Goal: Information Seeking & Learning: Learn about a topic

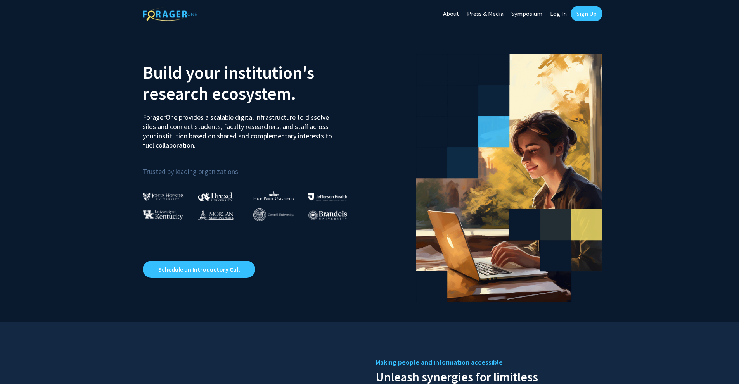
click at [574, 14] on link "Sign Up" at bounding box center [586, 14] width 32 height 16
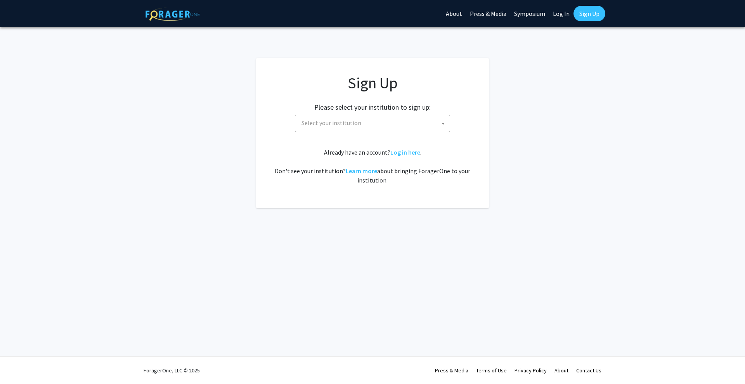
click at [413, 122] on span "Select your institution" at bounding box center [373, 123] width 151 height 16
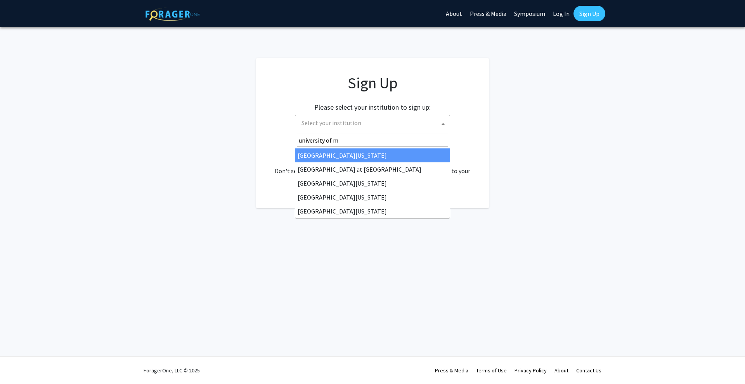
type input "[GEOGRAPHIC_DATA]"
select select "31"
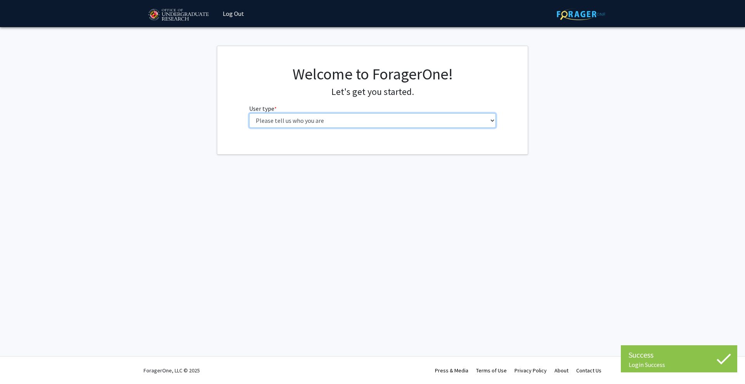
click at [273, 121] on select "Please tell us who you are Undergraduate Student Master's Student Doctoral Cand…" at bounding box center [372, 120] width 247 height 15
select select "1: undergrad"
click at [249, 113] on select "Please tell us who you are Undergraduate Student Master's Student Doctoral Cand…" at bounding box center [372, 120] width 247 height 15
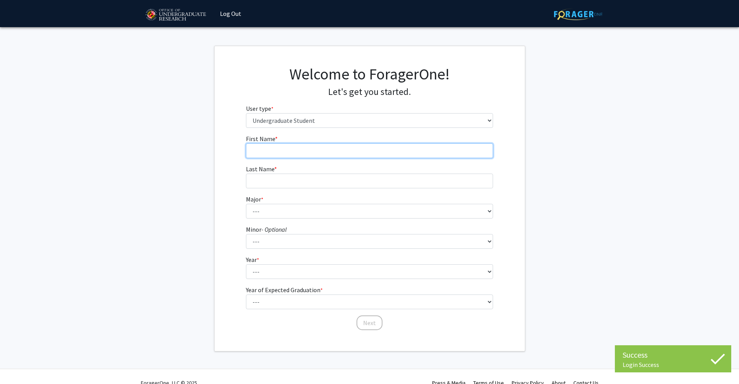
click at [288, 147] on input "First Name * required" at bounding box center [369, 150] width 247 height 15
type input "Helena"
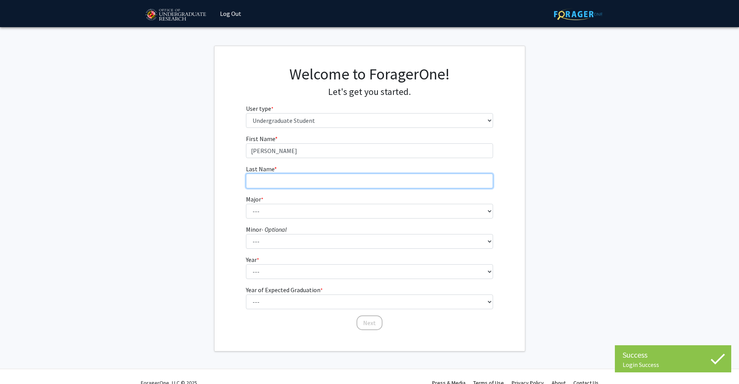
type input "Barros Checcucc"
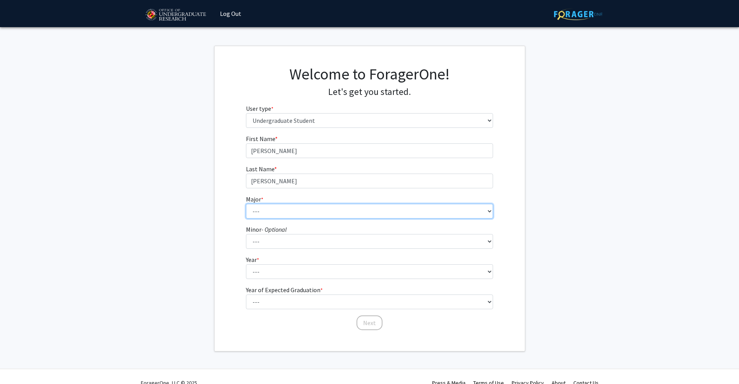
click at [310, 213] on select "--- Accounting Aerospace Engineering African American and Africana Studies Agri…" at bounding box center [369, 211] width 247 height 15
select select "83: 2384"
click at [246, 204] on select "--- Accounting Aerospace Engineering African American and Africana Studies Agri…" at bounding box center [369, 211] width 247 height 15
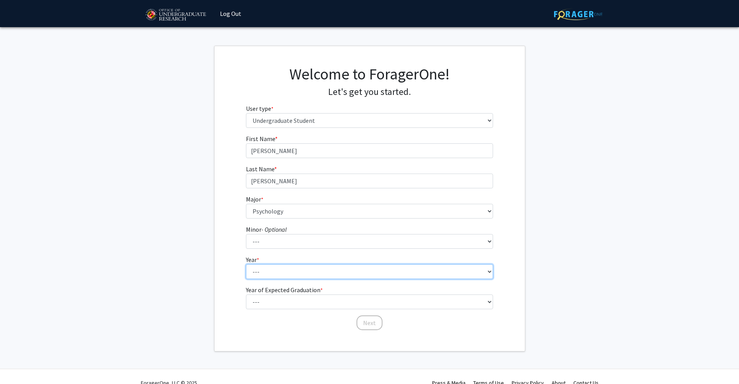
click at [319, 276] on select "--- First-year Sophomore Junior Senior Postbaccalaureate Certificate" at bounding box center [369, 271] width 247 height 15
select select "1: first-year"
click at [246, 264] on select "--- First-year Sophomore Junior Senior Postbaccalaureate Certificate" at bounding box center [369, 271] width 247 height 15
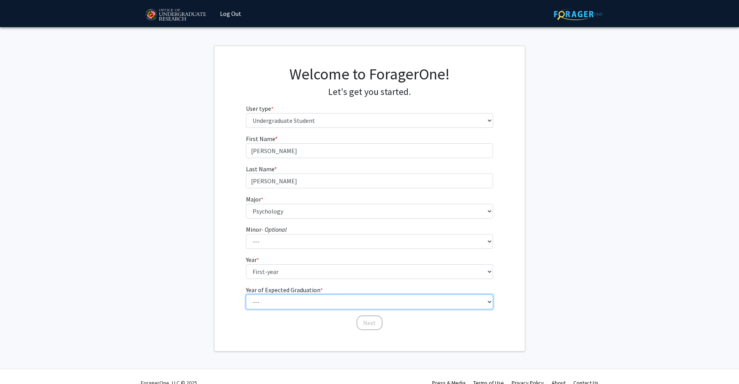
click at [323, 305] on select "--- 2025 2026 2027 2028 2029 2030 2031 2032 2033 2034" at bounding box center [369, 302] width 247 height 15
select select "5: 2029"
click at [246, 295] on select "--- 2025 2026 2027 2028 2029 2030 2031 2032 2033 2034" at bounding box center [369, 302] width 247 height 15
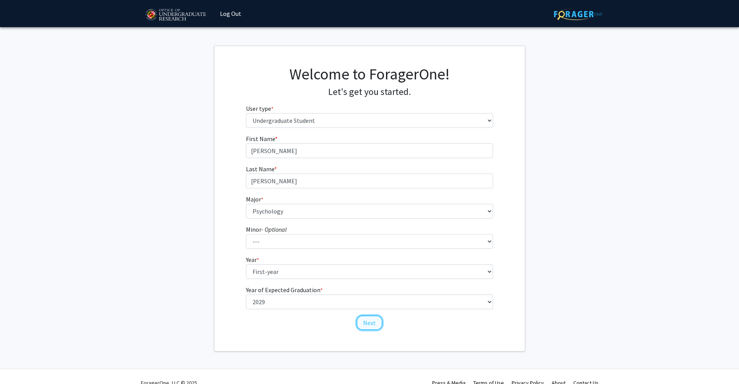
click at [377, 327] on button "Next" at bounding box center [369, 323] width 26 height 15
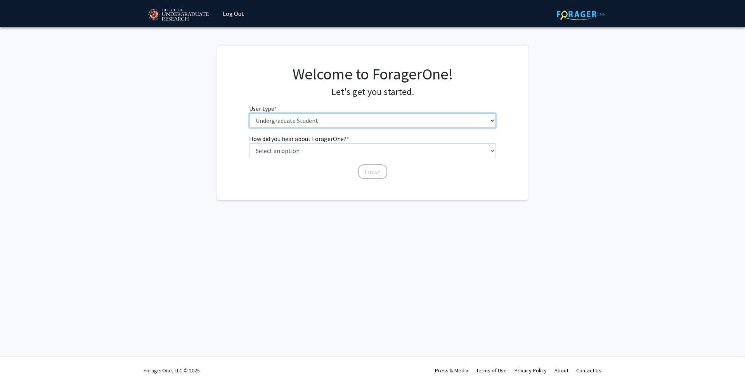
click at [332, 122] on select "Please tell us who you are Undergraduate Student Master's Student Doctoral Cand…" at bounding box center [372, 120] width 247 height 15
click at [249, 113] on select "Please tell us who you are Undergraduate Student Master's Student Doctoral Cand…" at bounding box center [372, 120] width 247 height 15
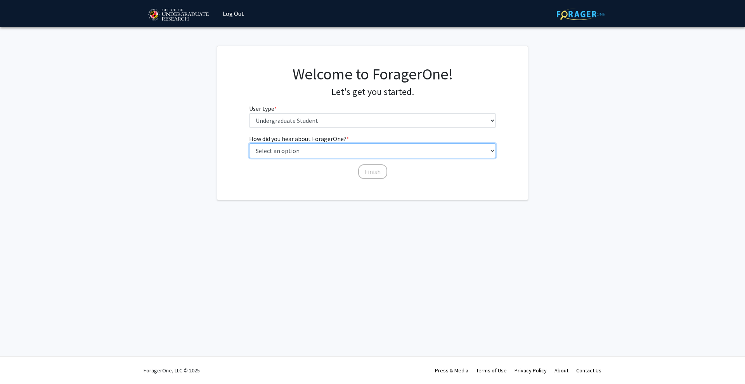
click at [330, 151] on select "Select an option Peer/student recommendation Faculty/staff recommendation Unive…" at bounding box center [372, 150] width 247 height 15
select select "1: peer_recommendation"
click at [249, 143] on select "Select an option Peer/student recommendation Faculty/staff recommendation Unive…" at bounding box center [372, 150] width 247 height 15
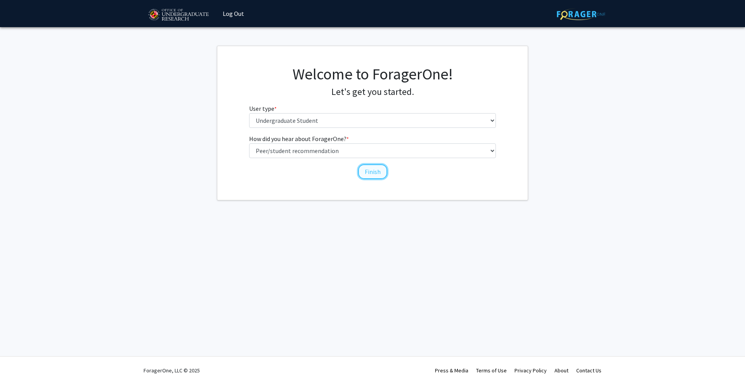
click at [369, 175] on button "Finish" at bounding box center [372, 171] width 29 height 15
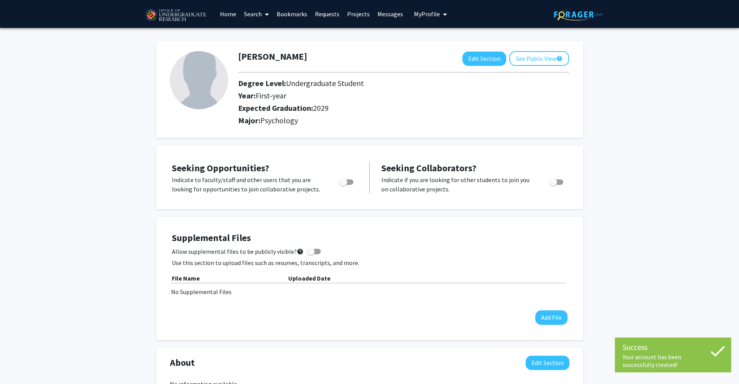
click at [263, 14] on span at bounding box center [265, 14] width 7 height 27
click at [233, 14] on link "Home" at bounding box center [228, 13] width 24 height 27
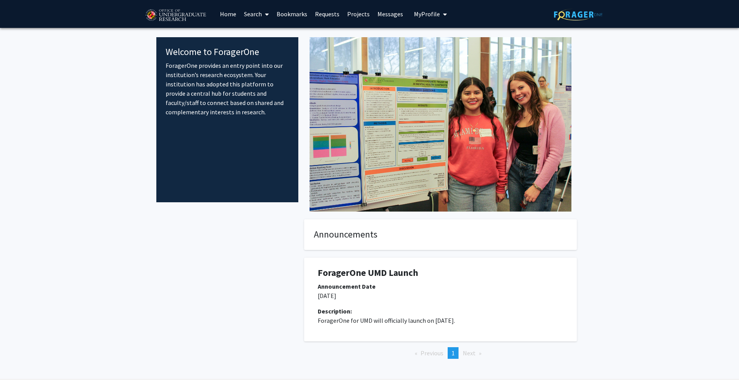
click at [653, 41] on fg-internal-home-page "Welcome to ForagerOne ForagerOne provides an entry point into our institution’s…" at bounding box center [369, 206] width 739 height 356
click at [233, 12] on link "Home" at bounding box center [228, 13] width 24 height 27
click at [259, 12] on link "Search" at bounding box center [256, 13] width 33 height 27
click at [354, 15] on link "Projects" at bounding box center [358, 13] width 30 height 27
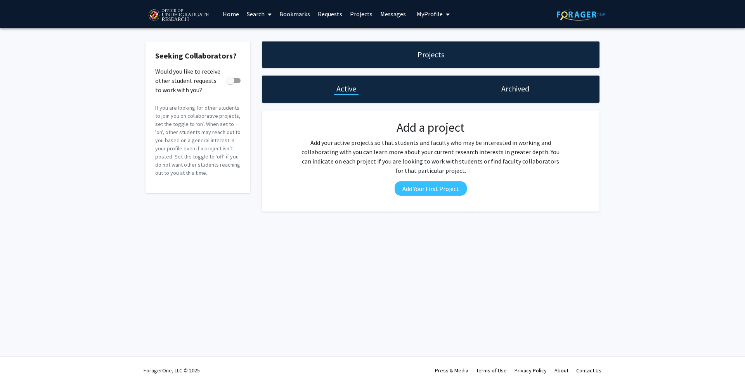
drag, startPoint x: 385, startPoint y: 14, endPoint x: 391, endPoint y: 16, distance: 5.6
click at [386, 14] on link "Messages" at bounding box center [392, 13] width 33 height 27
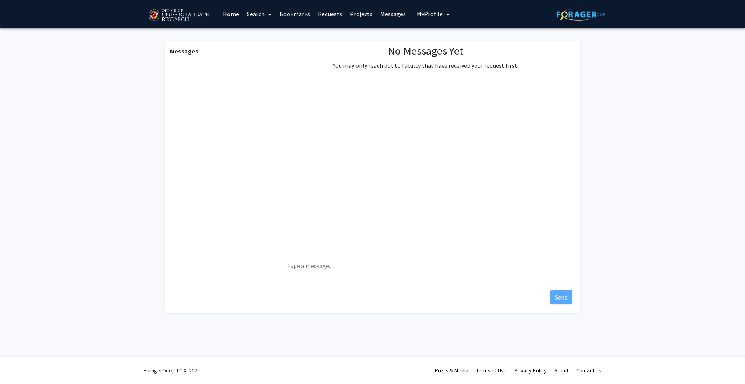
click at [414, 14] on button "My Profile" at bounding box center [433, 14] width 38 height 28
click at [294, 19] on link "Bookmarks" at bounding box center [294, 13] width 38 height 27
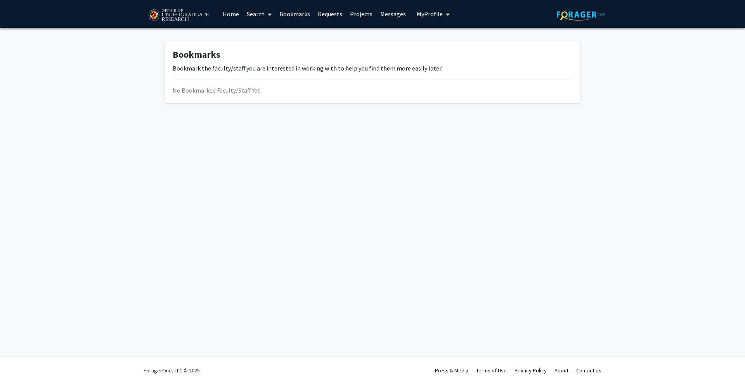
click at [256, 19] on link "Search" at bounding box center [259, 13] width 33 height 27
click at [264, 36] on span "Faculty/Staff" at bounding box center [271, 36] width 57 height 16
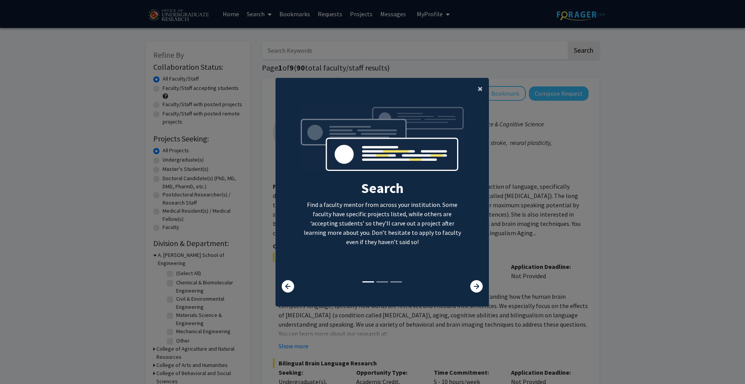
click at [479, 85] on span "×" at bounding box center [479, 89] width 5 height 12
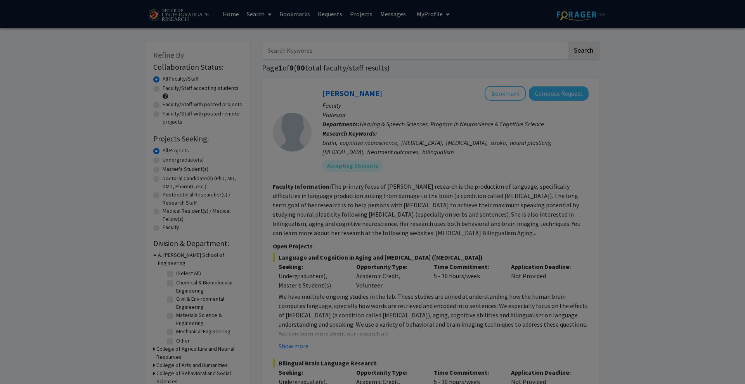
click at [477, 87] on div "Search Find a faculty mentor from across your institution. Some faculty have sp…" at bounding box center [382, 102] width 213 height 175
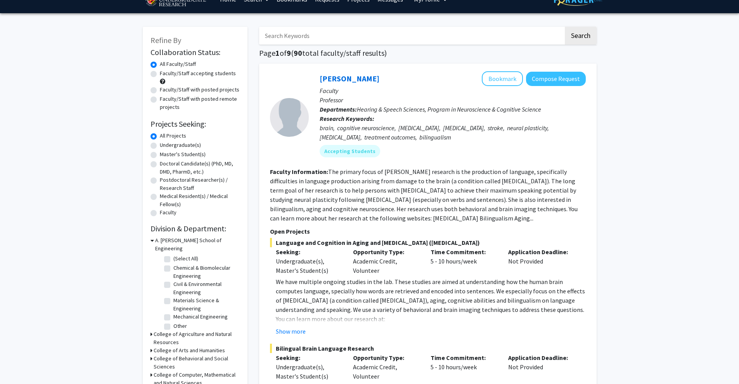
scroll to position [39, 0]
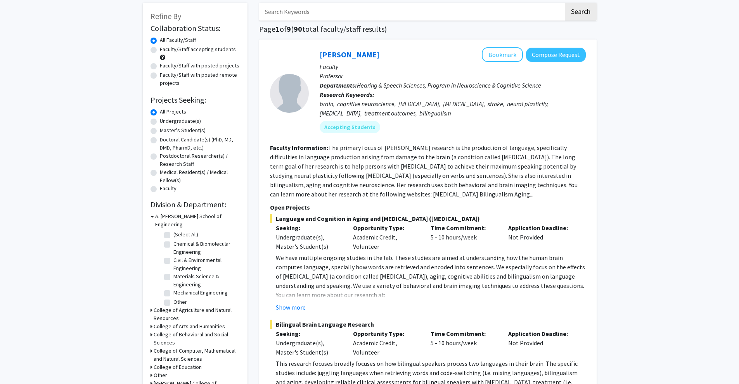
click at [157, 50] on div "Faculty/Staff accepting students" at bounding box center [194, 53] width 89 height 16
click at [160, 47] on label "Faculty/Staff accepting students" at bounding box center [198, 49] width 76 height 8
click at [160, 47] on input "Faculty/Staff accepting students" at bounding box center [162, 47] width 5 height 5
radio input "true"
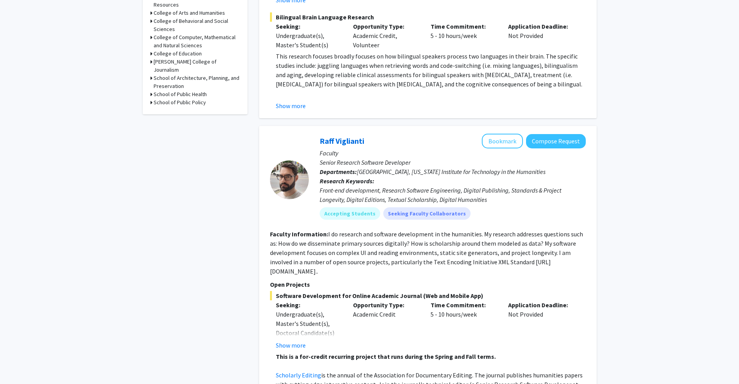
scroll to position [349, 0]
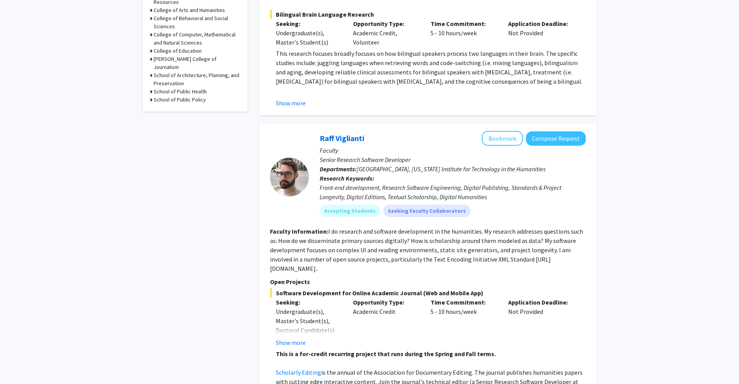
click at [391, 172] on span "School of Music, Maryland Institute for Technology in the Humanities" at bounding box center [451, 169] width 188 height 8
click at [369, 190] on div "Front-end development, Research Software Engineering, Digital Publishing, Stand…" at bounding box center [453, 192] width 266 height 19
drag, startPoint x: 369, startPoint y: 190, endPoint x: 439, endPoint y: 190, distance: 70.6
click at [439, 190] on div "Front-end development, Research Software Engineering, Digital Publishing, Stand…" at bounding box center [453, 192] width 266 height 19
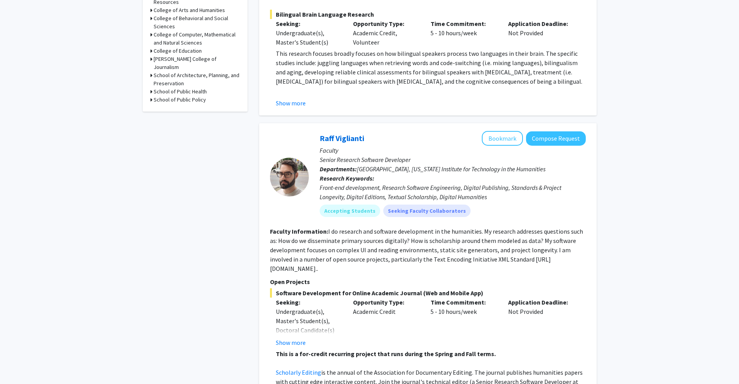
click at [335, 244] on fg-read-more "I do research and software development in the humanities. My research addresses…" at bounding box center [426, 250] width 313 height 45
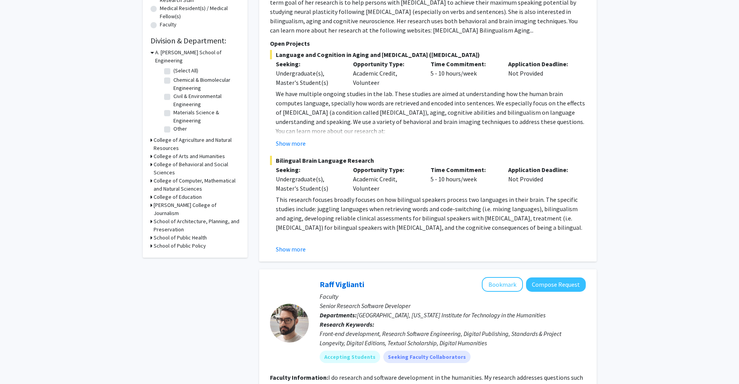
scroll to position [0, 0]
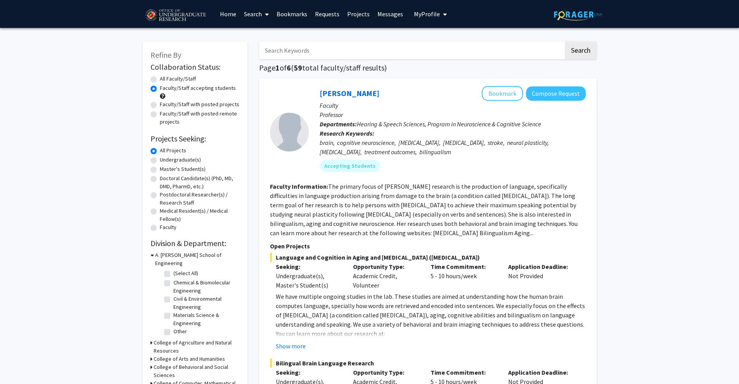
click at [368, 45] on input "Search Keywords" at bounding box center [411, 50] width 304 height 18
type input "psychology"
click at [565, 41] on button "Search" at bounding box center [581, 50] width 32 height 18
radio input "true"
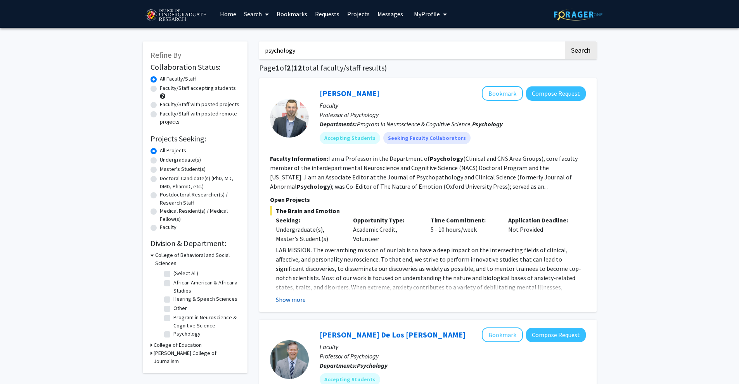
click at [291, 297] on button "Show more" at bounding box center [291, 299] width 30 height 9
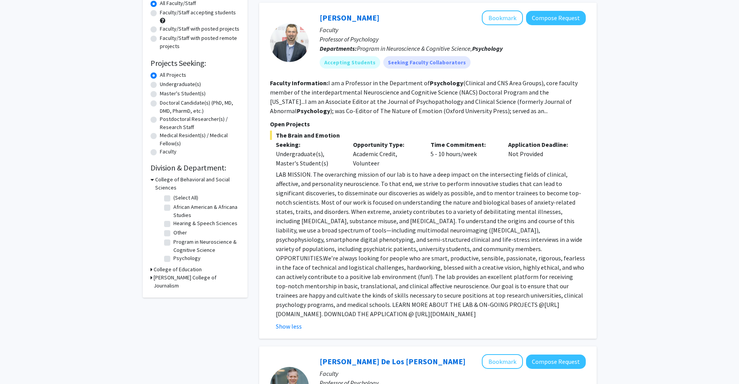
scroll to position [78, 0]
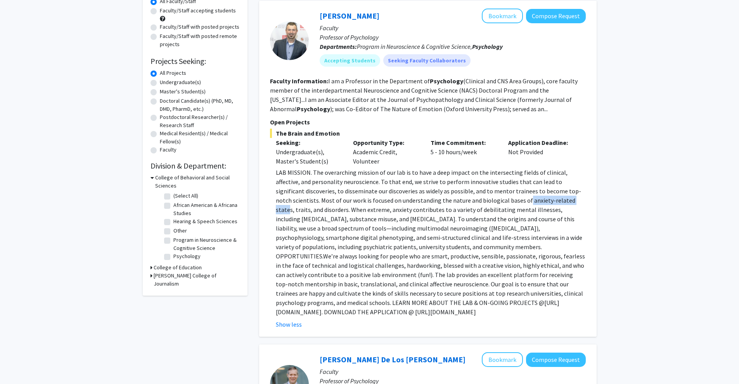
drag, startPoint x: 481, startPoint y: 201, endPoint x: 536, endPoint y: 202, distance: 54.7
click at [536, 200] on p "LAB MISSION. The overarching mission of our lab is to have a deep impact on the…" at bounding box center [431, 242] width 310 height 149
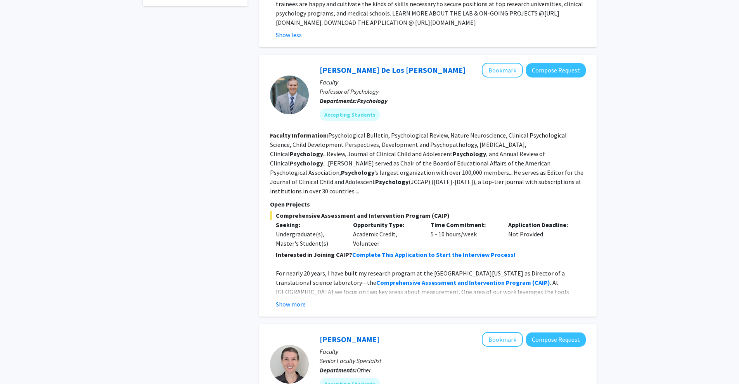
scroll to position [388, 0]
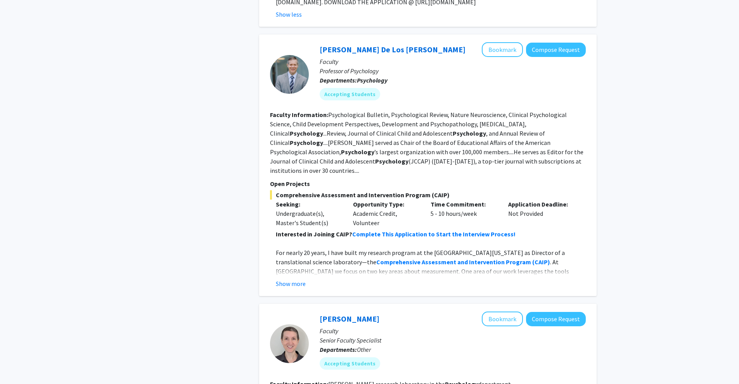
drag, startPoint x: 305, startPoint y: 212, endPoint x: 288, endPoint y: 230, distance: 25.0
drag, startPoint x: 288, startPoint y: 230, endPoint x: 289, endPoint y: 282, distance: 52.0
click at [289, 281] on div "Andres De Los Reyes Bookmark Compose Request Faculty Professor of Psychology De…" at bounding box center [427, 166] width 337 height 262
click at [289, 282] on div "Andres De Los Reyes Bookmark Compose Request Faculty Professor of Psychology De…" at bounding box center [427, 166] width 337 height 262
click at [296, 279] on button "Show more" at bounding box center [291, 283] width 30 height 9
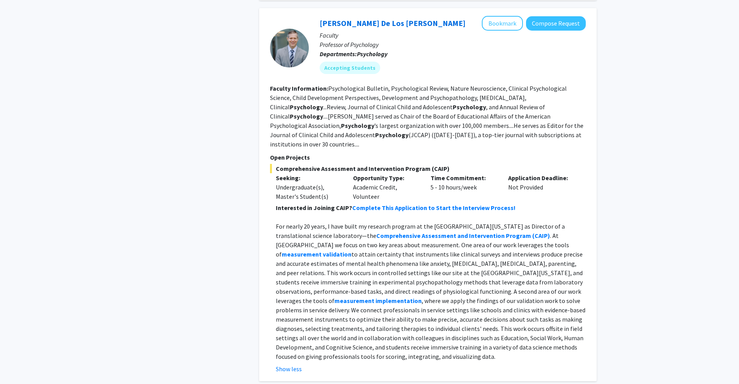
scroll to position [427, 0]
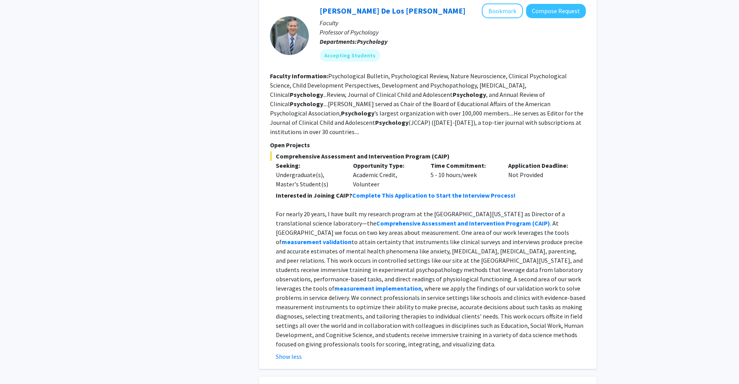
click at [347, 228] on p "For nearly 20 years, I have built my research program at the University of Mary…" at bounding box center [431, 279] width 310 height 140
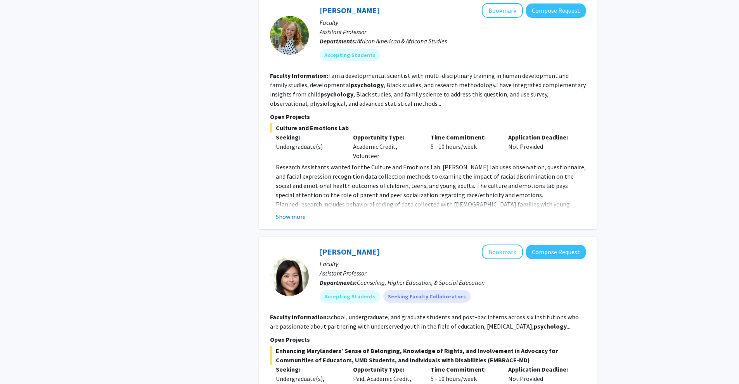
scroll to position [1125, 0]
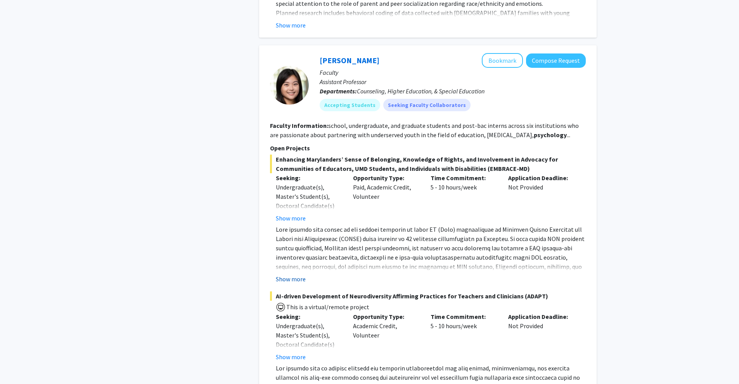
click at [301, 275] on button "Show more" at bounding box center [291, 279] width 30 height 9
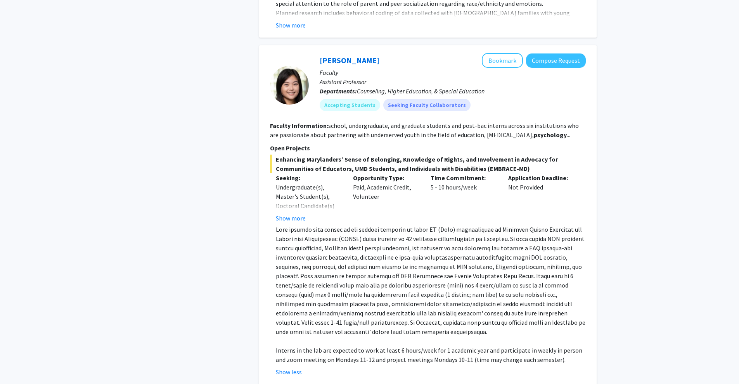
click at [375, 155] on span "Enhancing Marylanders’ Sense of Belonging, Knowledge of Rights, and Involvement…" at bounding box center [428, 164] width 316 height 19
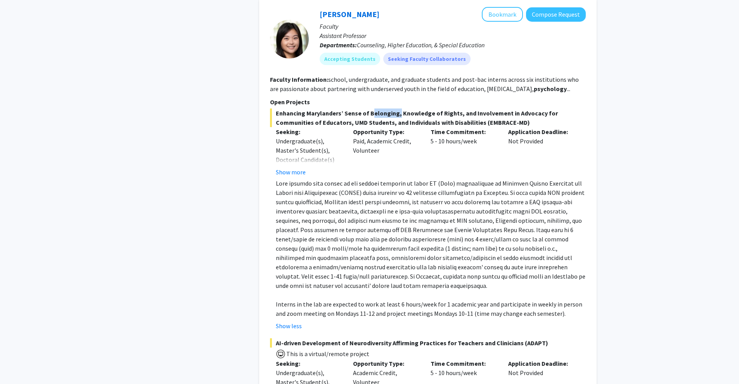
scroll to position [1357, 0]
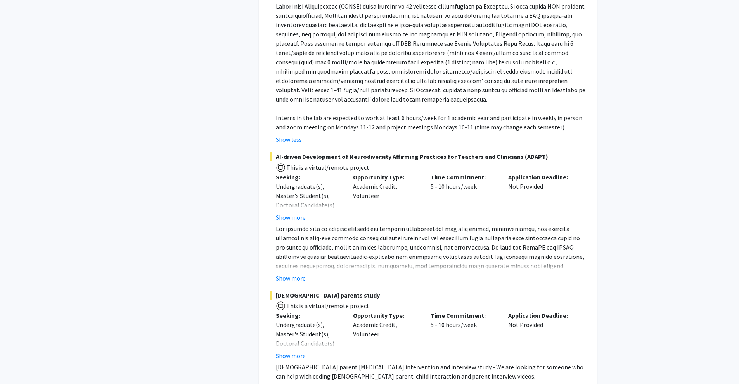
click at [348, 152] on span "AI-driven Development of Neurodiversity Affirming Practices for Teachers and Cl…" at bounding box center [428, 156] width 316 height 9
drag, startPoint x: 348, startPoint y: 136, endPoint x: 388, endPoint y: 140, distance: 39.7
click at [391, 152] on span "AI-driven Development of Neurodiversity Affirming Practices for Teachers and Cl…" at bounding box center [428, 156] width 316 height 9
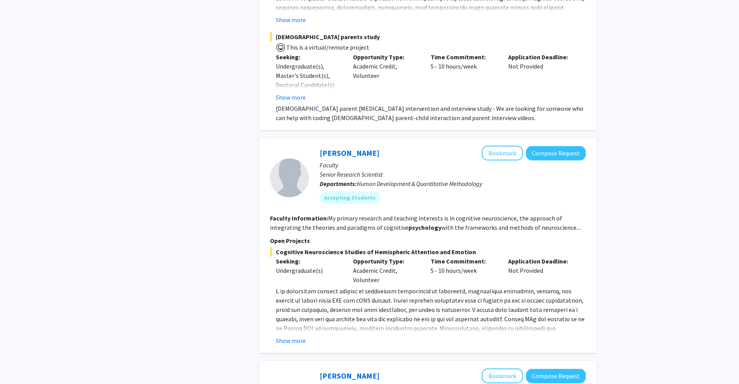
scroll to position [1629, 0]
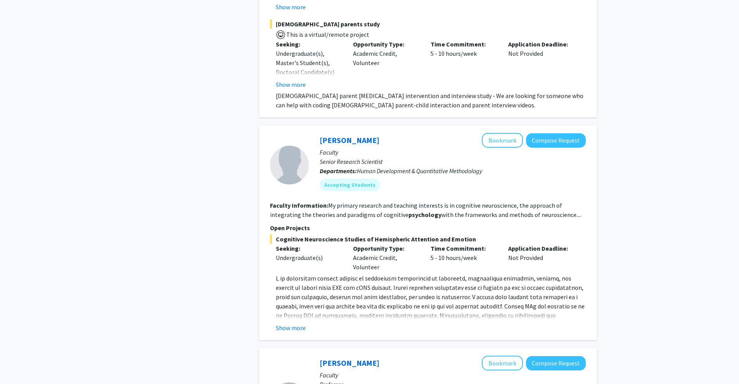
click at [302, 235] on span "Cognitive Neuroscience Studies of Hemispheric Attention and Emotion" at bounding box center [428, 239] width 316 height 9
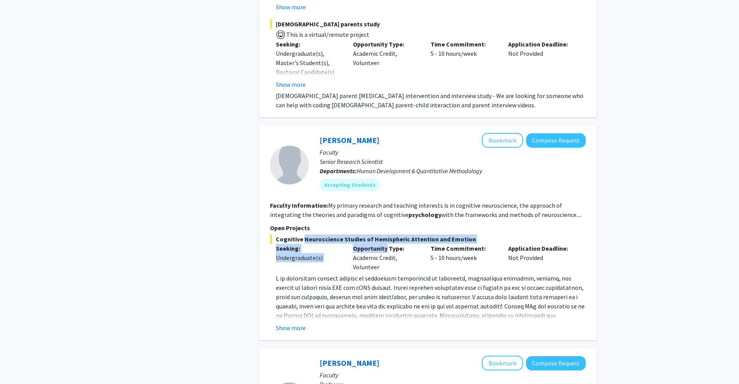
drag, startPoint x: 302, startPoint y: 222, endPoint x: 351, endPoint y: 226, distance: 49.4
click at [351, 235] on div "Cognitive Neuroscience Studies of Hemispheric Attention and Emotion Seeking: Un…" at bounding box center [428, 284] width 316 height 98
click at [300, 323] on button "Show more" at bounding box center [291, 327] width 30 height 9
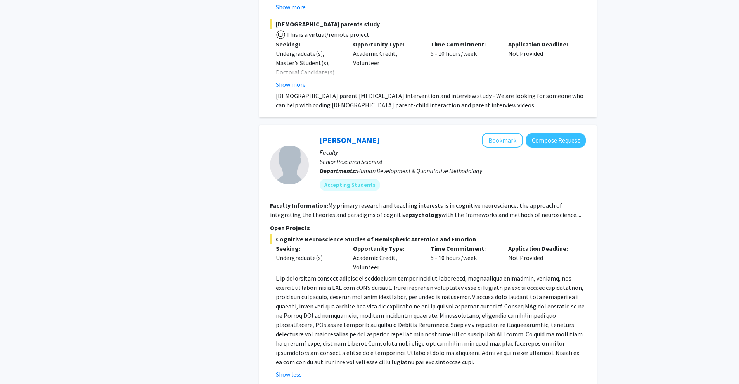
click at [421, 223] on p "Open Projects" at bounding box center [428, 227] width 316 height 9
click at [452, 235] on span "Cognitive Neuroscience Studies of Hemispheric Attention and Emotion" at bounding box center [428, 239] width 316 height 9
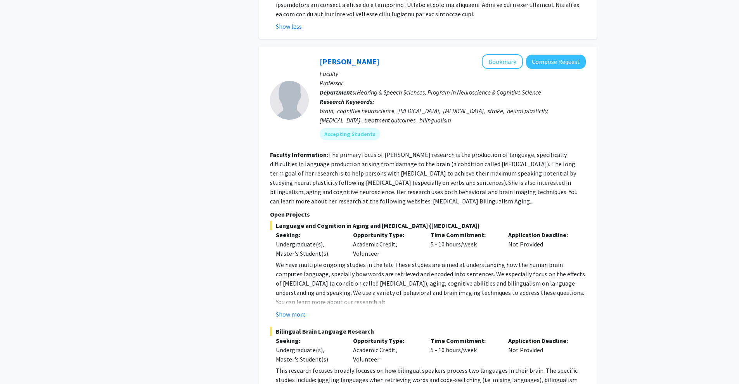
scroll to position [1978, 0]
click at [378, 209] on section "Open Projects Language and Cognition in Aging and Brain Damage (aphasia) Seekin…" at bounding box center [428, 316] width 316 height 215
click at [369, 220] on span "Language and Cognition in Aging and Brain Damage (aphasia)" at bounding box center [428, 224] width 316 height 9
drag, startPoint x: 369, startPoint y: 206, endPoint x: 395, endPoint y: 207, distance: 26.4
click at [395, 220] on span "Language and Cognition in Aging and Brain Damage (aphasia)" at bounding box center [428, 224] width 316 height 9
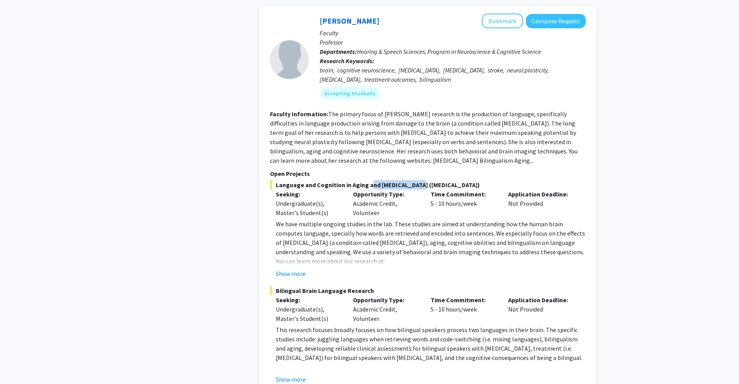
scroll to position [2055, 0]
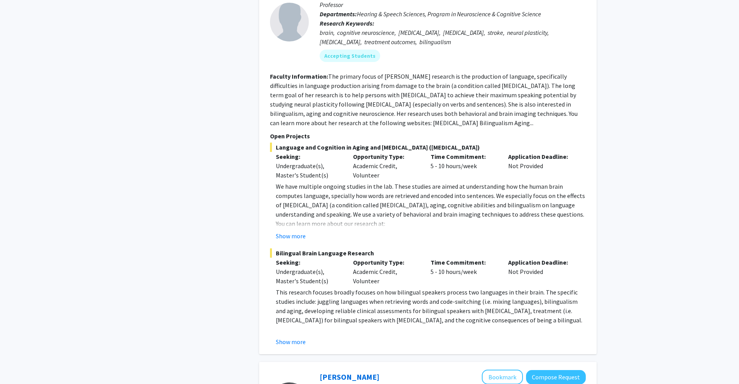
click at [335, 249] on span "Bilingual Brain Language Research" at bounding box center [428, 253] width 316 height 9
click at [298, 249] on span "Bilingual Brain Language Research" at bounding box center [428, 253] width 316 height 9
drag, startPoint x: 298, startPoint y: 235, endPoint x: 337, endPoint y: 240, distance: 39.4
click at [337, 249] on div "Bilingual Brain Language Research Seeking: Undergraduate(s), Master's Student(s…" at bounding box center [428, 298] width 316 height 98
click at [342, 249] on span "Bilingual Brain Language Research" at bounding box center [428, 253] width 316 height 9
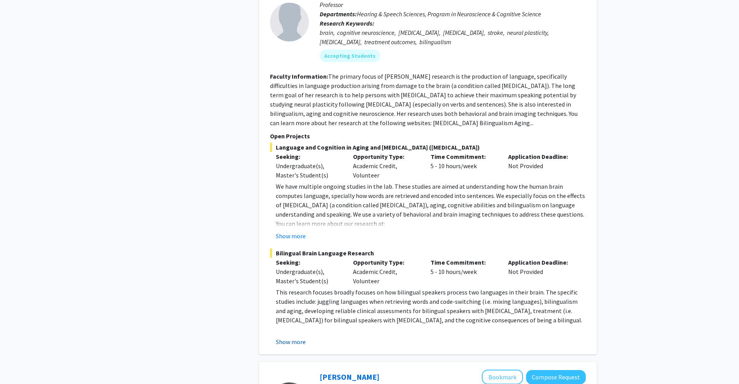
click at [299, 337] on button "Show more" at bounding box center [291, 341] width 30 height 9
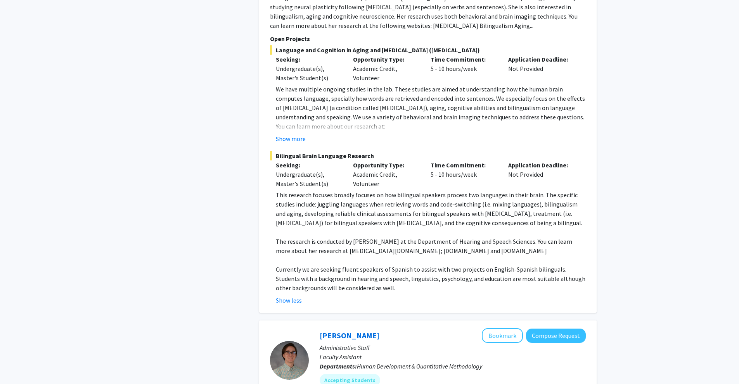
scroll to position [2288, 0]
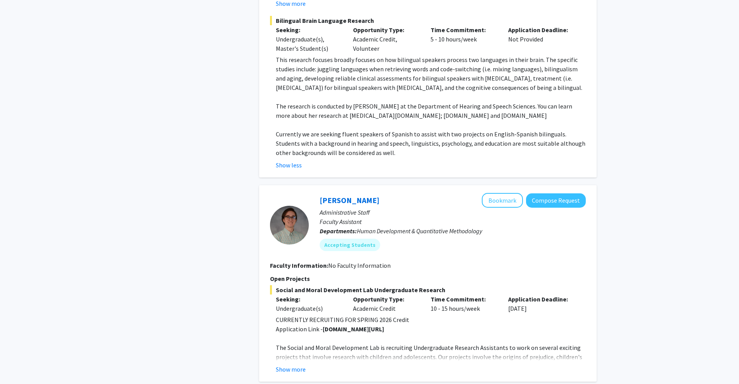
click at [408, 55] on p "This research focuses broadly focuses on how bilingual speakers process two lan…" at bounding box center [431, 73] width 310 height 37
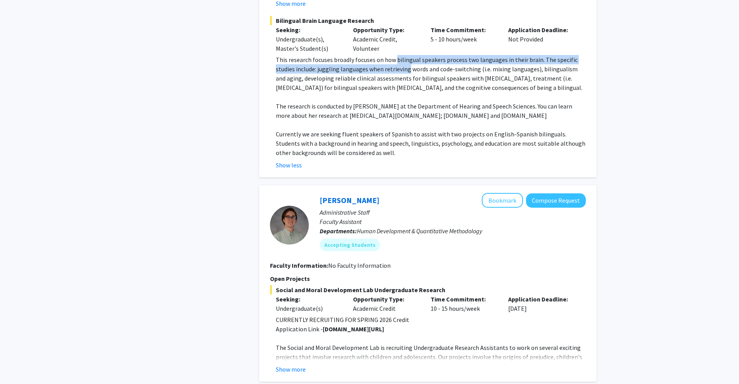
drag, startPoint x: 408, startPoint y: 41, endPoint x: 394, endPoint y: 74, distance: 35.2
click at [400, 57] on p "This research focuses broadly focuses on how bilingual speakers process two lan…" at bounding box center [431, 73] width 310 height 37
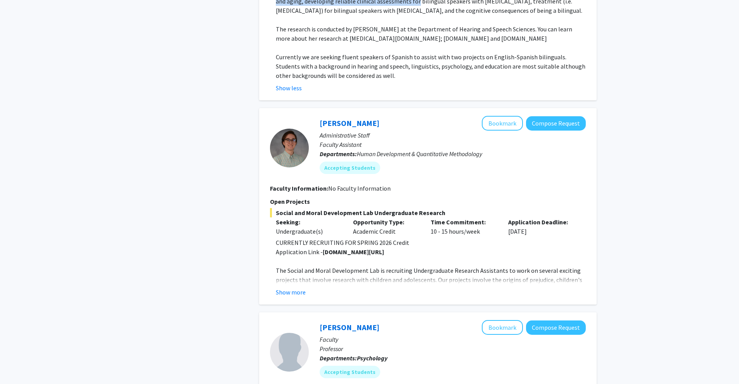
scroll to position [2366, 0]
click at [302, 287] on button "Show more" at bounding box center [291, 291] width 30 height 9
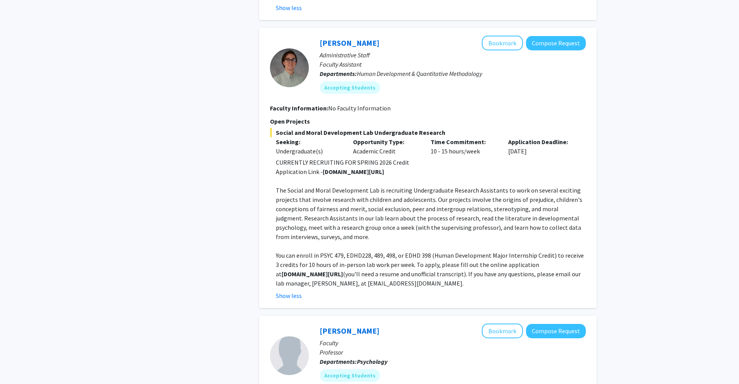
scroll to position [2443, 0]
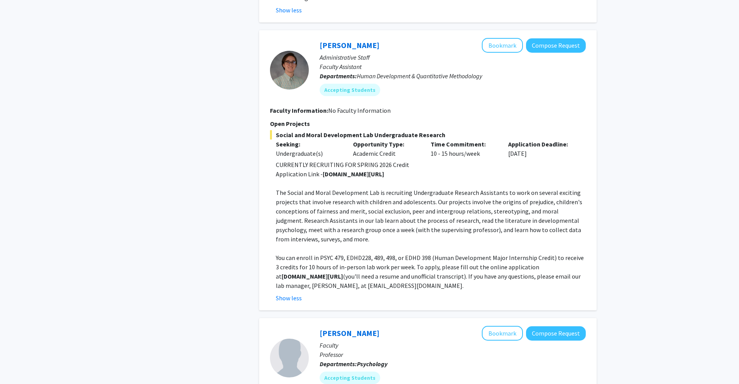
click at [304, 188] on p "The Social and Moral Development Lab is recruiting Undergraduate Research Assis…" at bounding box center [431, 216] width 310 height 56
drag, startPoint x: 304, startPoint y: 177, endPoint x: 391, endPoint y: 167, distance: 86.7
click at [391, 167] on div "CURRENTLY RECRUITING FOR SPRING 2026 Credit Application Link - go.umd.edu/kille…" at bounding box center [431, 225] width 310 height 130
click at [437, 188] on p "The Social and Moral Development Lab is recruiting Undergraduate Research Assis…" at bounding box center [431, 216] width 310 height 56
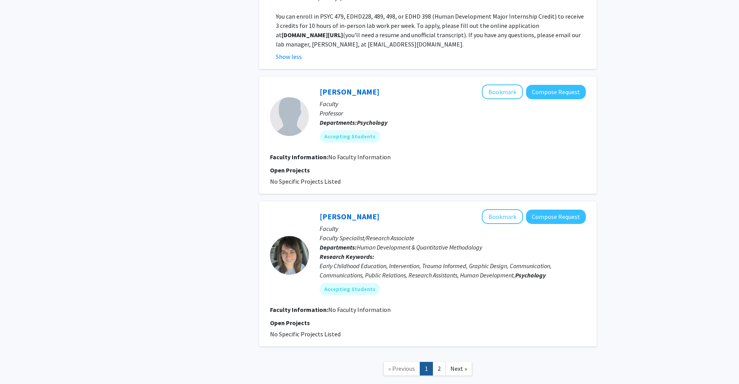
scroll to position [2714, 0]
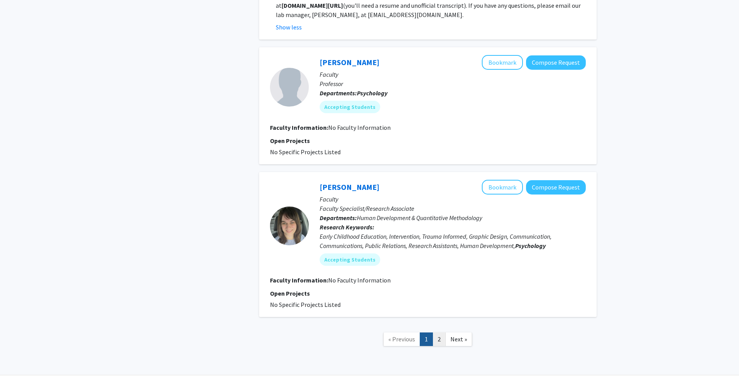
click at [438, 333] on link "2" at bounding box center [438, 340] width 13 height 14
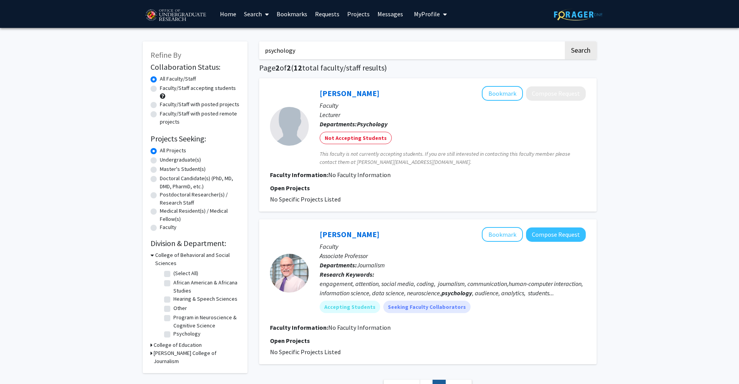
drag, startPoint x: 305, startPoint y: 50, endPoint x: 261, endPoint y: 59, distance: 45.0
click at [261, 59] on input "psychology" at bounding box center [411, 50] width 304 height 18
click at [157, 160] on div "Undergraduate(s)" at bounding box center [194, 160] width 89 height 9
click at [160, 159] on label "Undergraduate(s)" at bounding box center [180, 160] width 41 height 8
click at [160, 159] on input "Undergraduate(s)" at bounding box center [162, 158] width 5 height 5
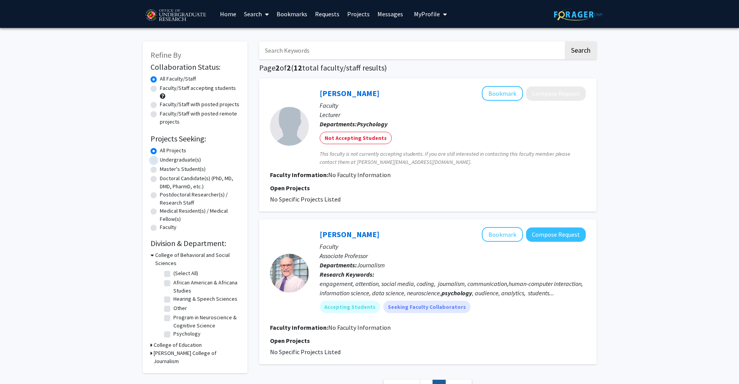
radio input "true"
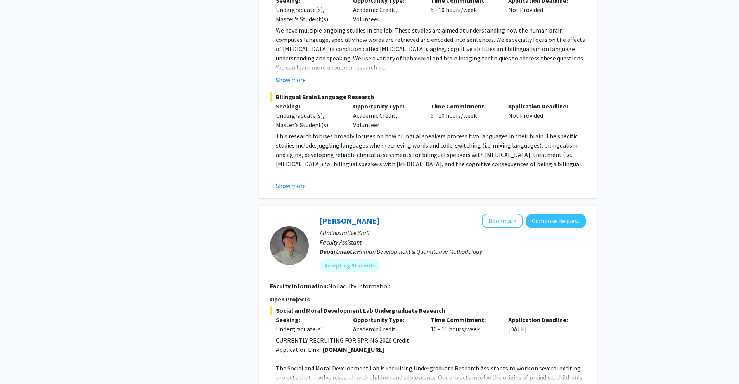
scroll to position [1828, 0]
